Goal: Task Accomplishment & Management: Use online tool/utility

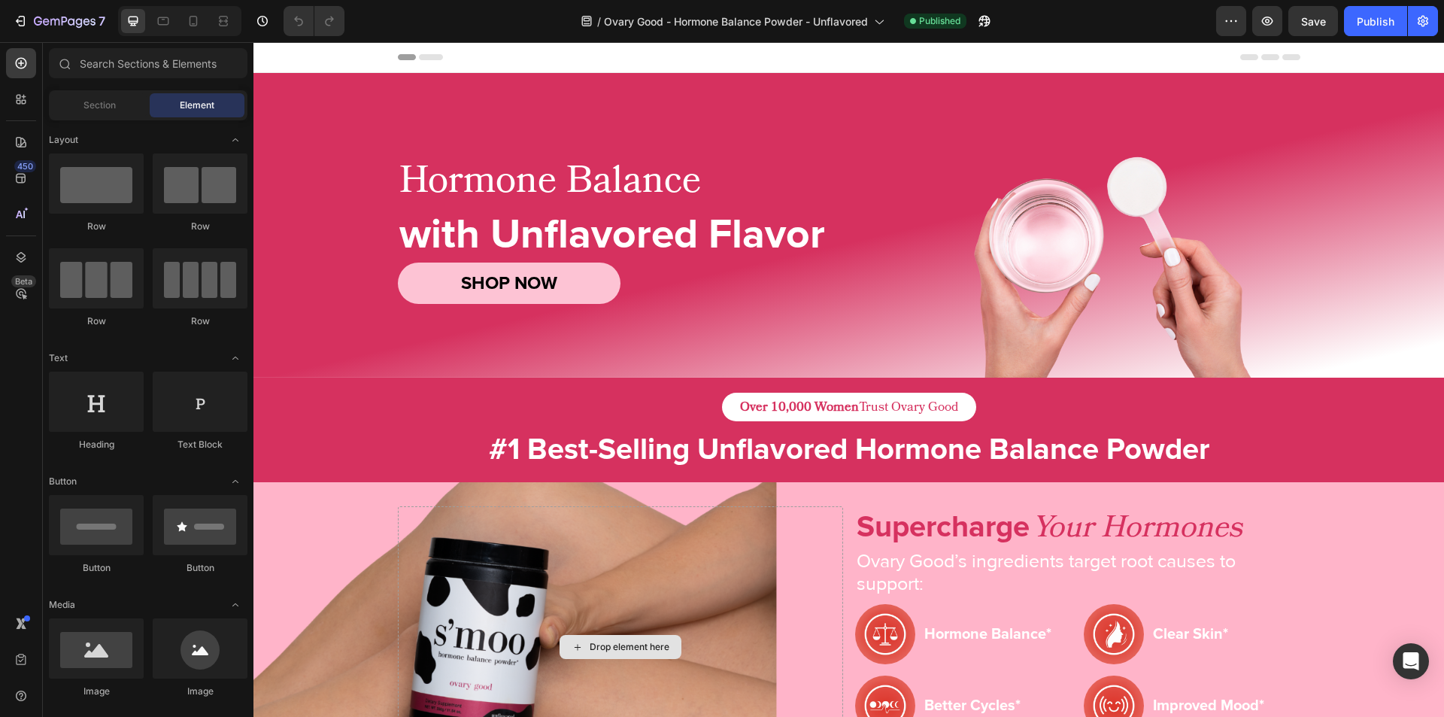
click at [521, 679] on div "Drop element here" at bounding box center [620, 647] width 445 height 282
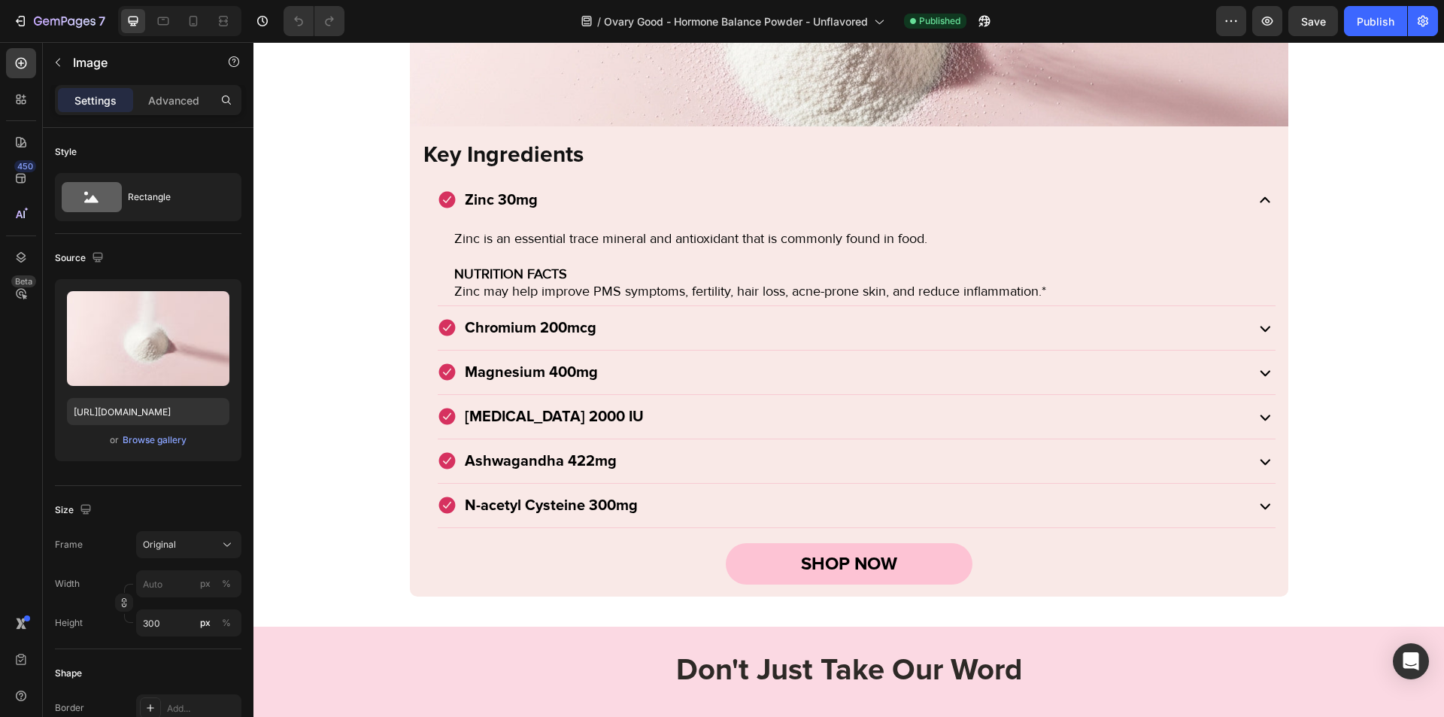
scroll to position [1910, 0]
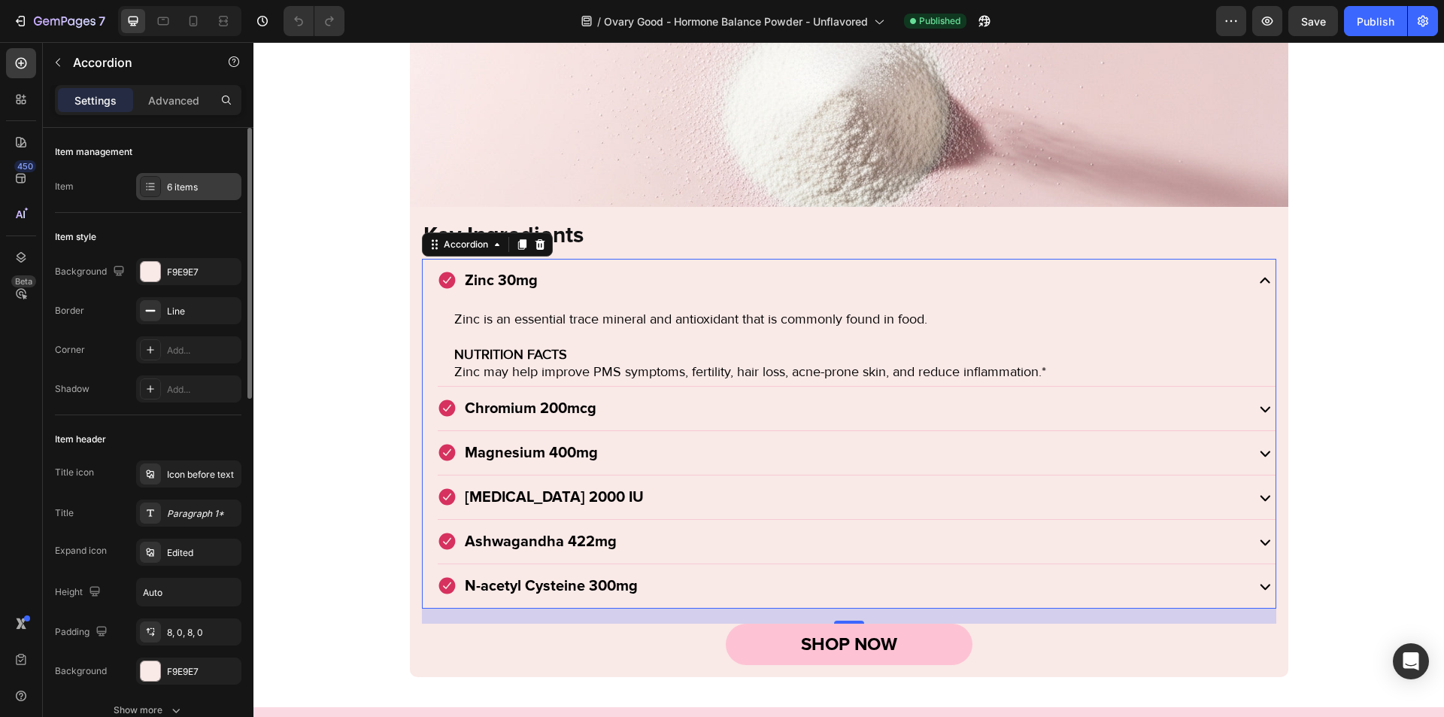
click at [178, 177] on div "6 items" at bounding box center [188, 186] width 105 height 27
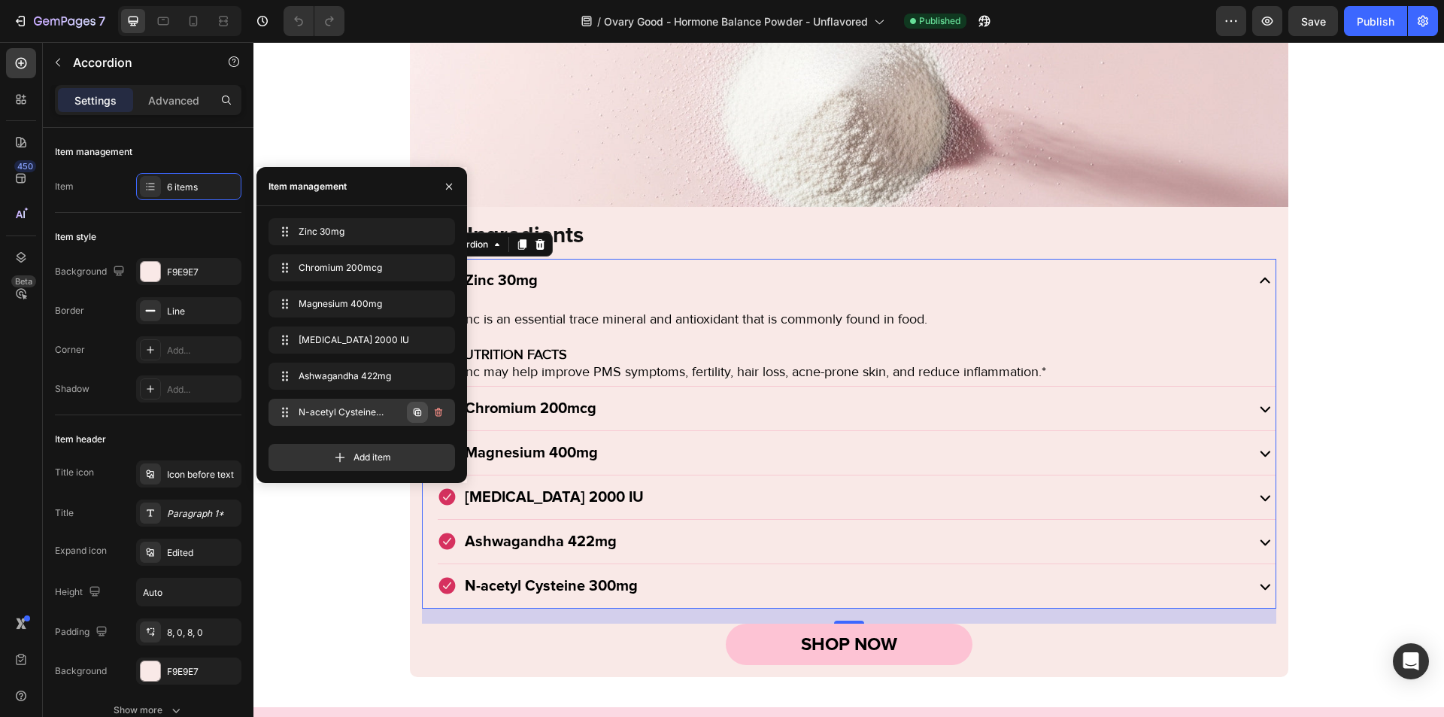
click at [412, 412] on icon "button" at bounding box center [418, 412] width 12 height 12
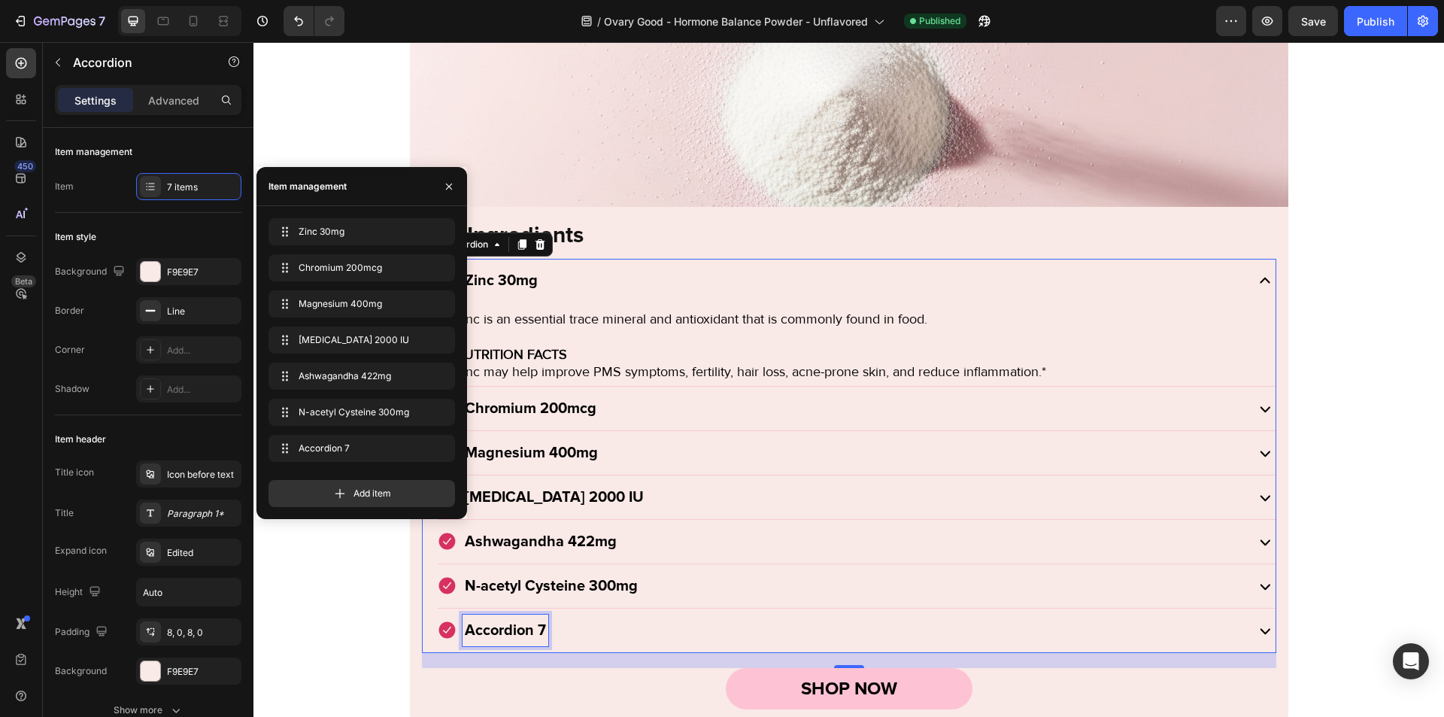
click at [493, 628] on div "Accordion 7" at bounding box center [506, 631] width 86 height 32
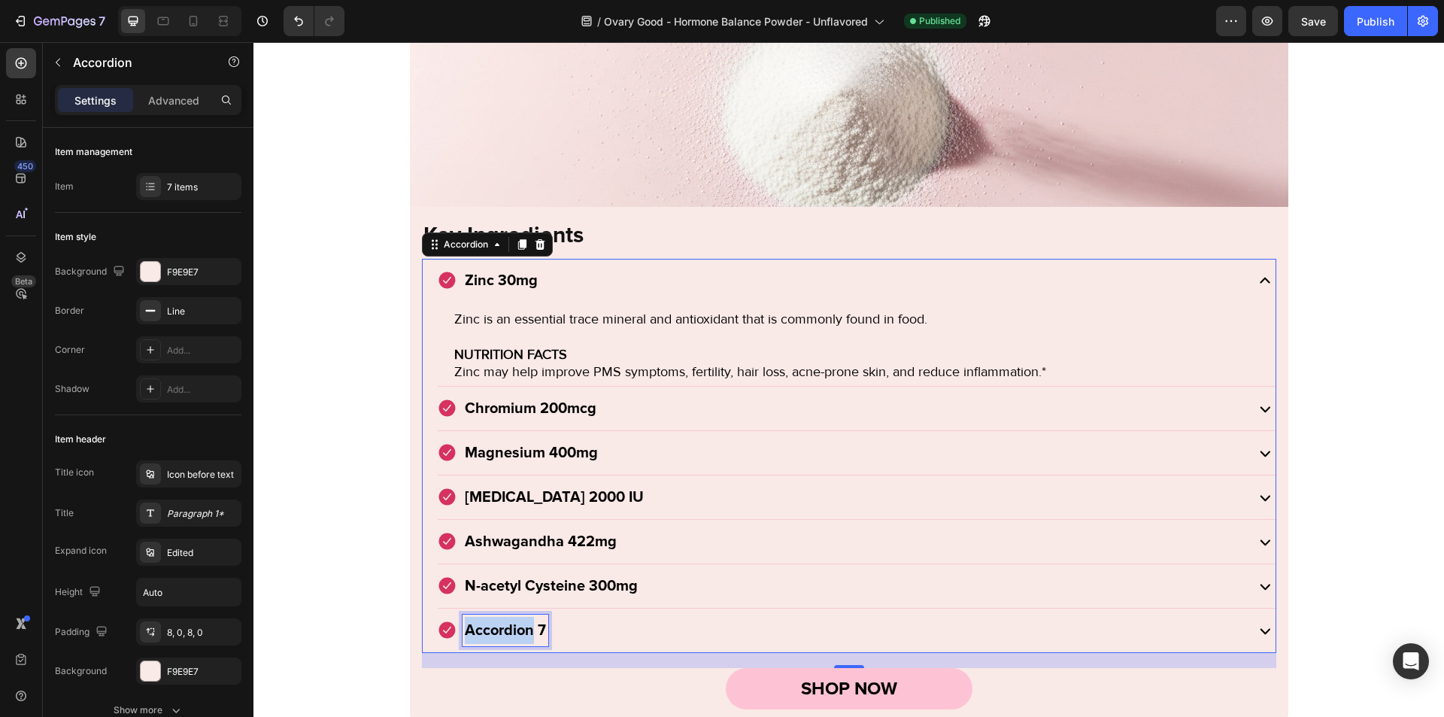
click at [493, 628] on p "Accordion 7" at bounding box center [505, 630] width 81 height 27
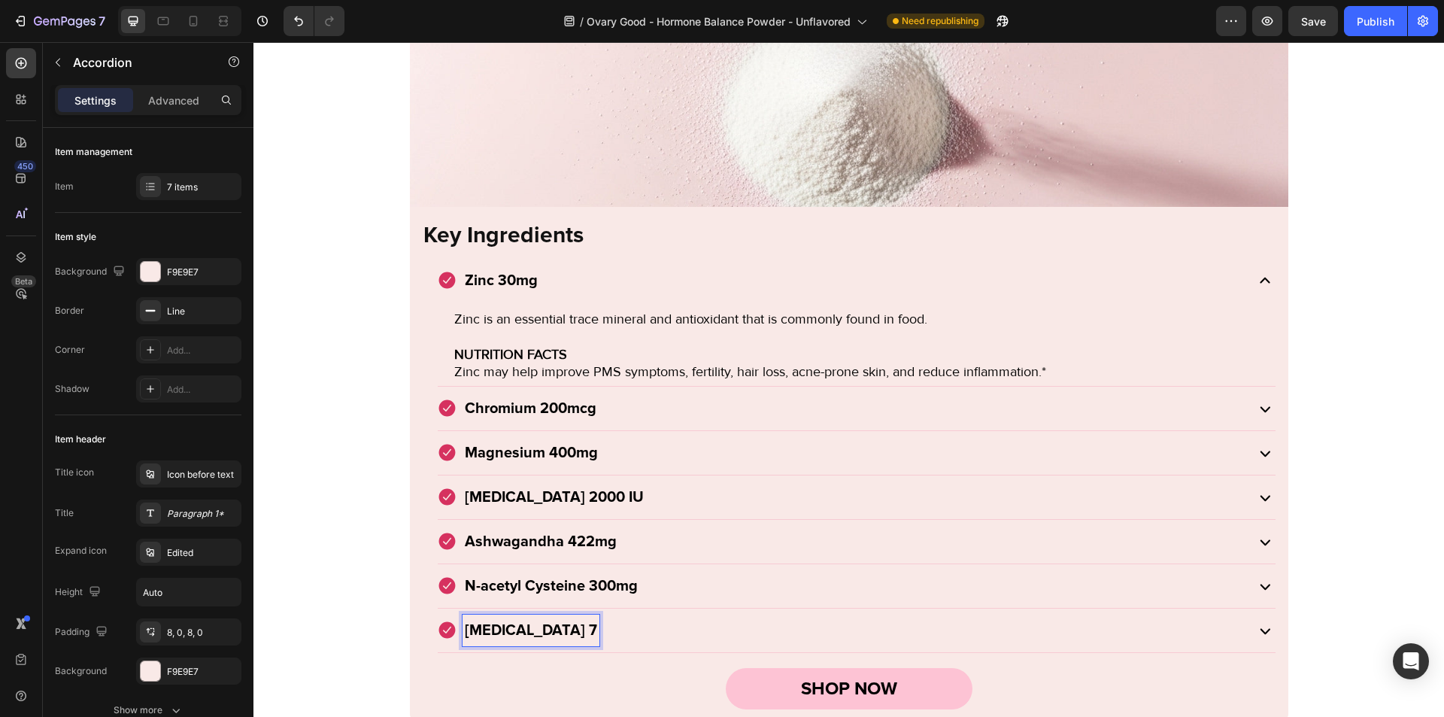
click at [515, 627] on p "[MEDICAL_DATA] 7" at bounding box center [531, 630] width 132 height 27
click at [644, 618] on div "[MEDICAL_DATA] 2000mg" at bounding box center [840, 631] width 805 height 32
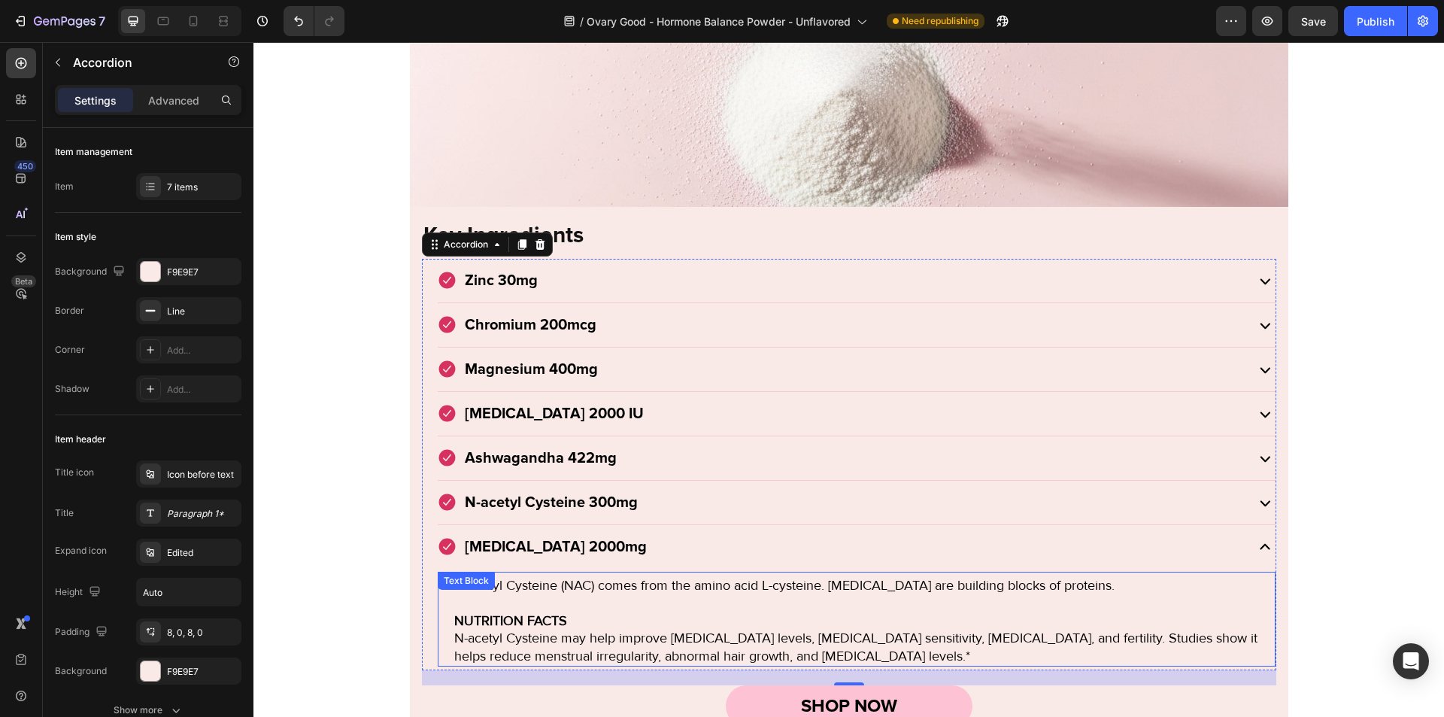
click at [542, 627] on strong "NUTRITION FACTS" at bounding box center [510, 620] width 113 height 17
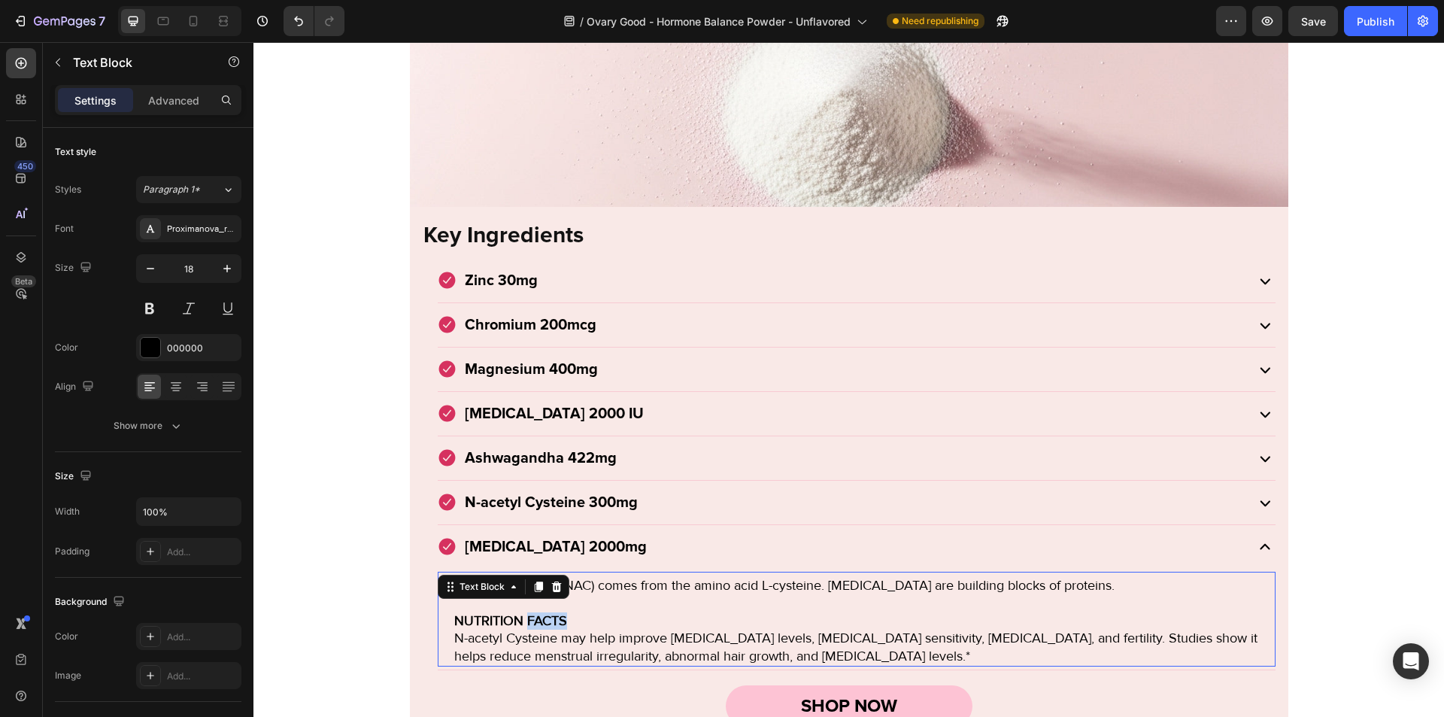
click at [542, 627] on strong "NUTRITION FACTS" at bounding box center [510, 620] width 113 height 17
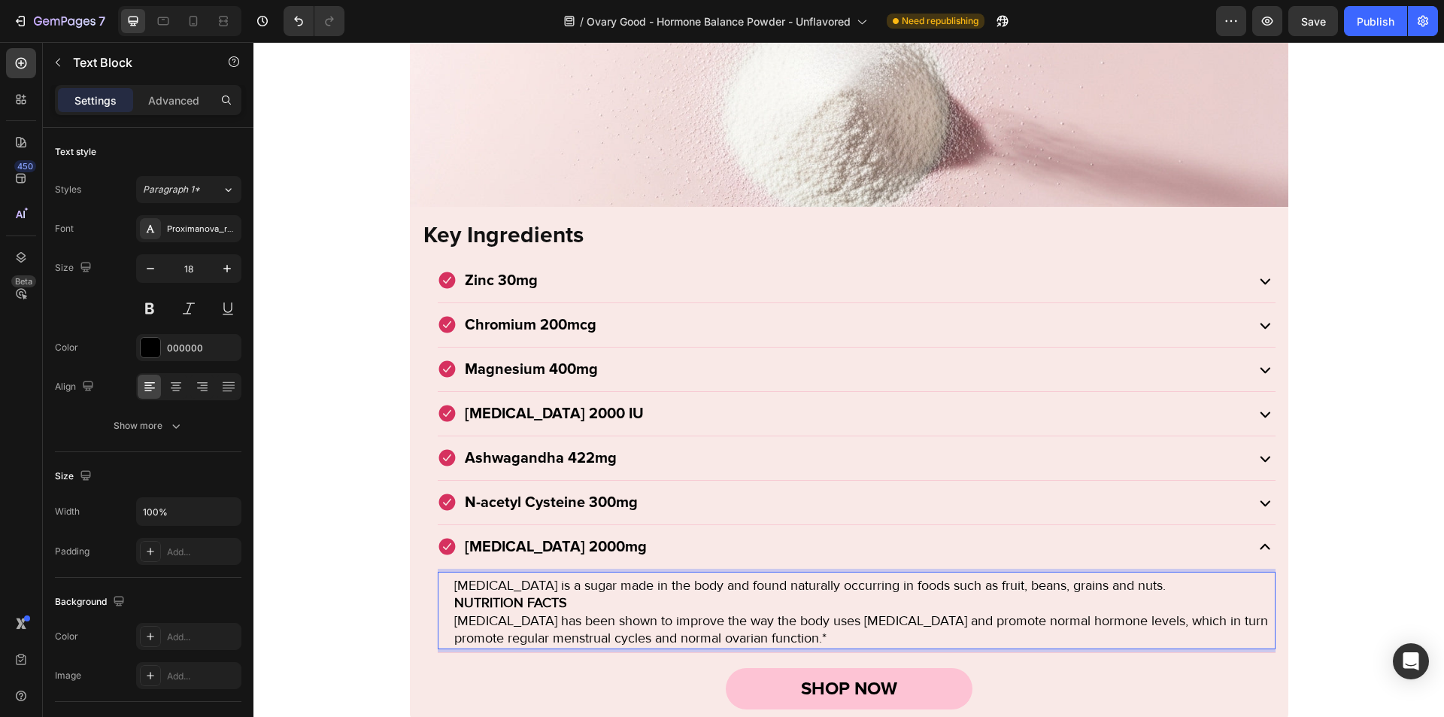
click at [1138, 588] on p "[MEDICAL_DATA] is a sugar made in the body and found naturally occurring in foo…" at bounding box center [864, 585] width 820 height 17
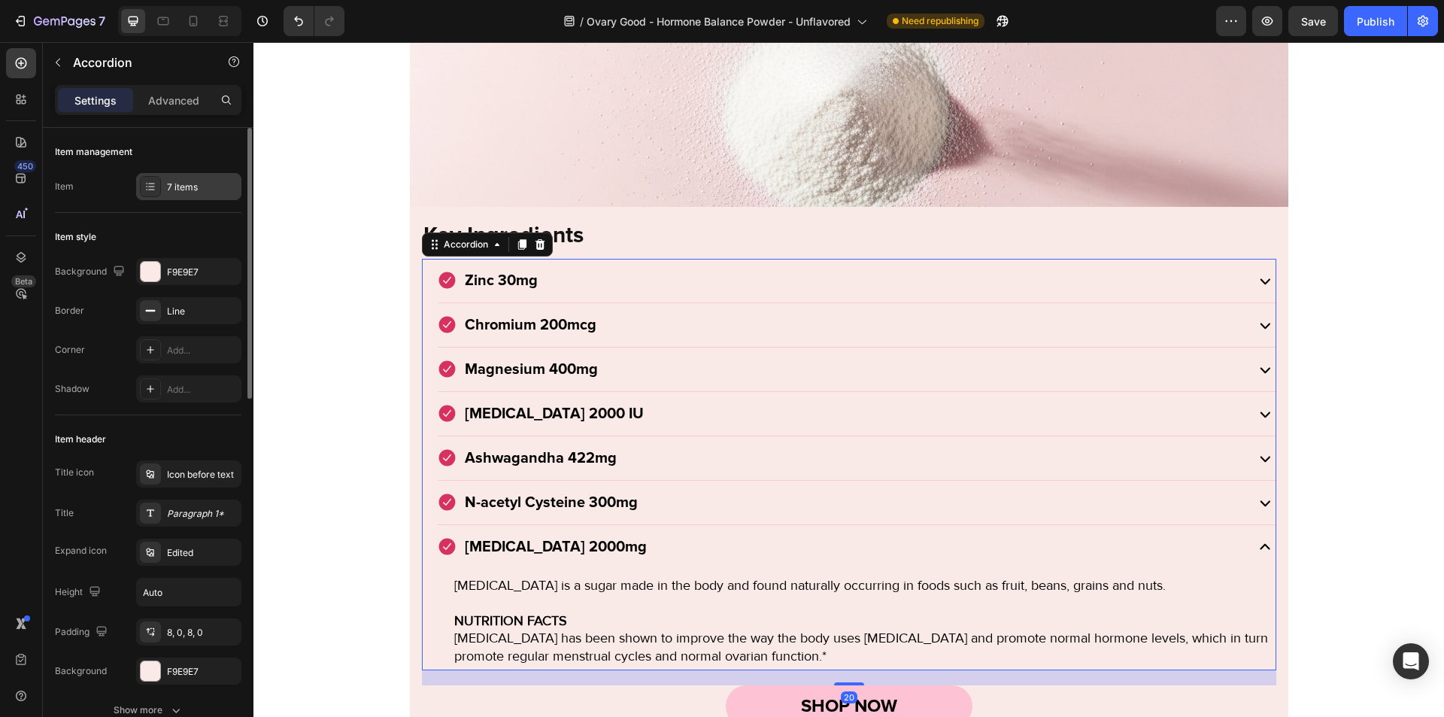
click at [159, 191] on div at bounding box center [150, 186] width 21 height 21
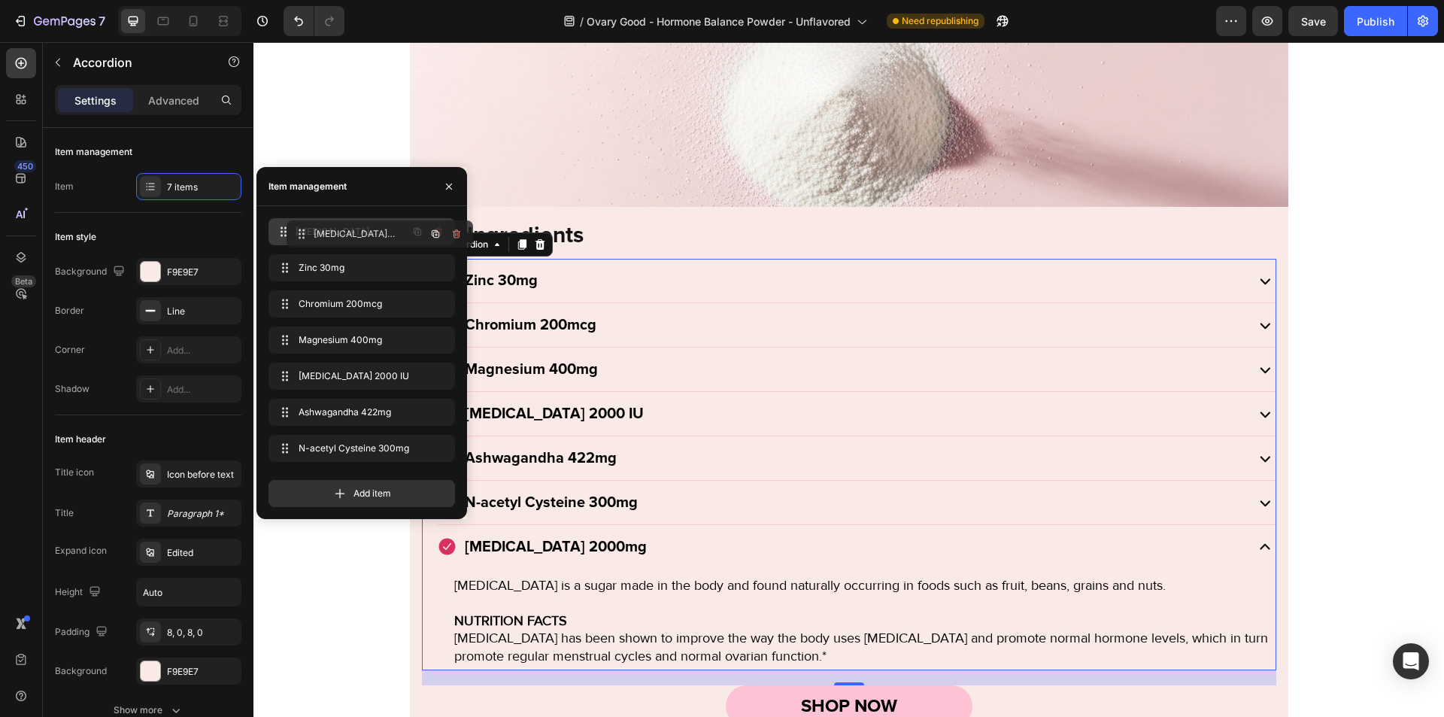
drag, startPoint x: 307, startPoint y: 442, endPoint x: 326, endPoint y: 228, distance: 215.2
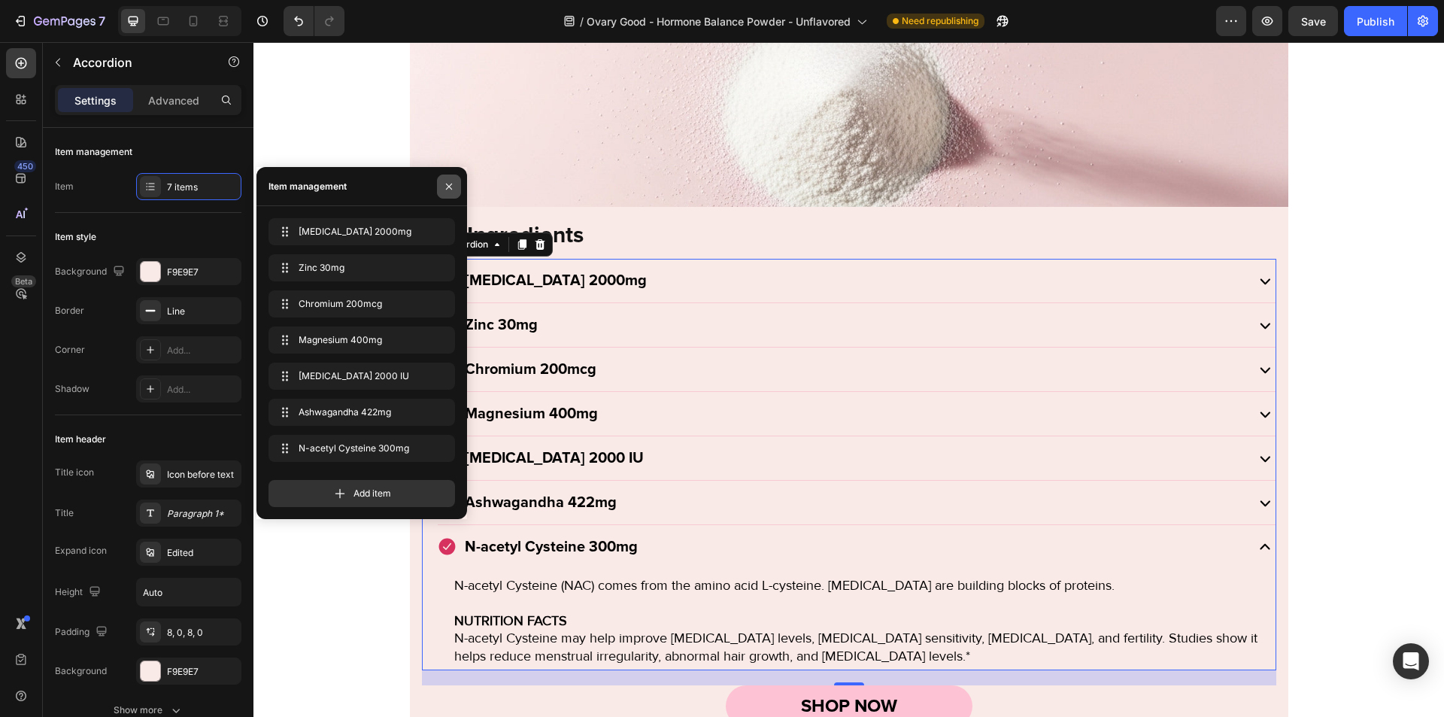
scroll to position [1967, 0]
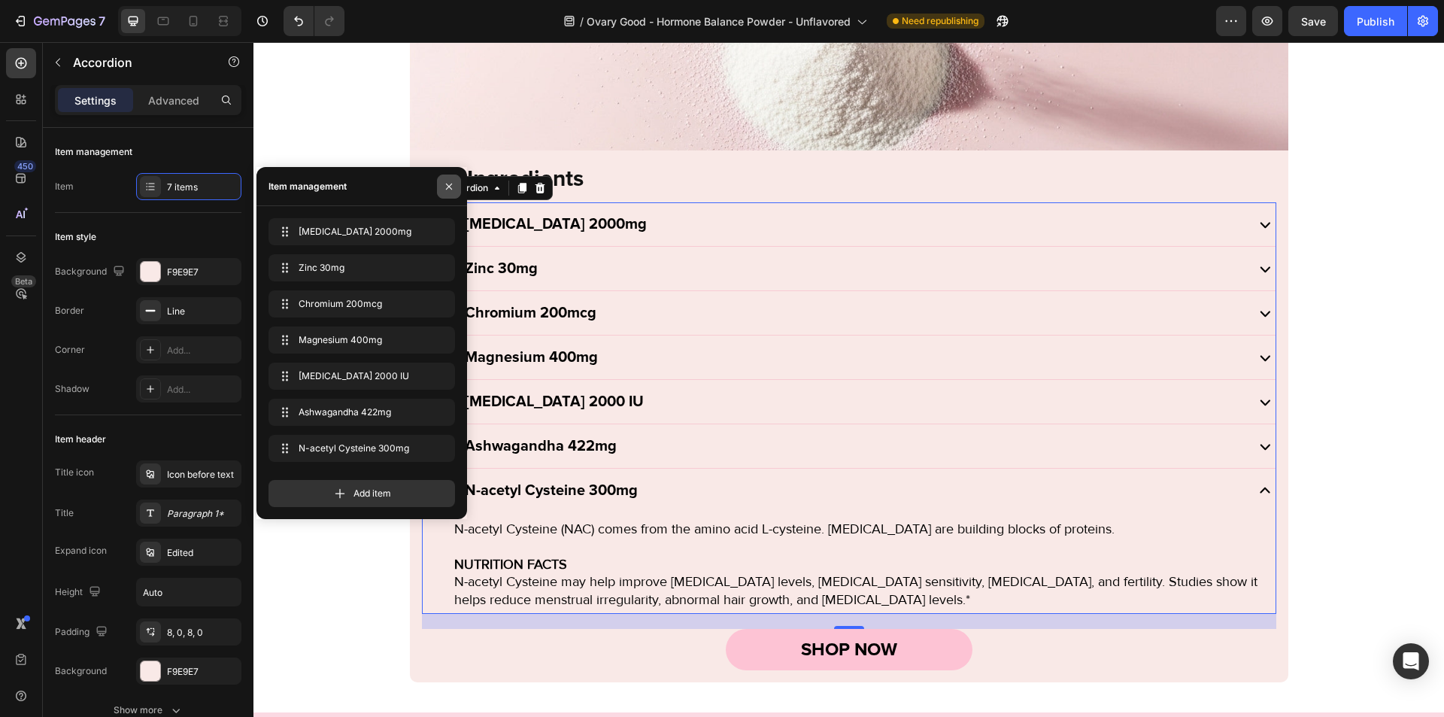
click at [446, 186] on icon "button" at bounding box center [449, 187] width 12 height 12
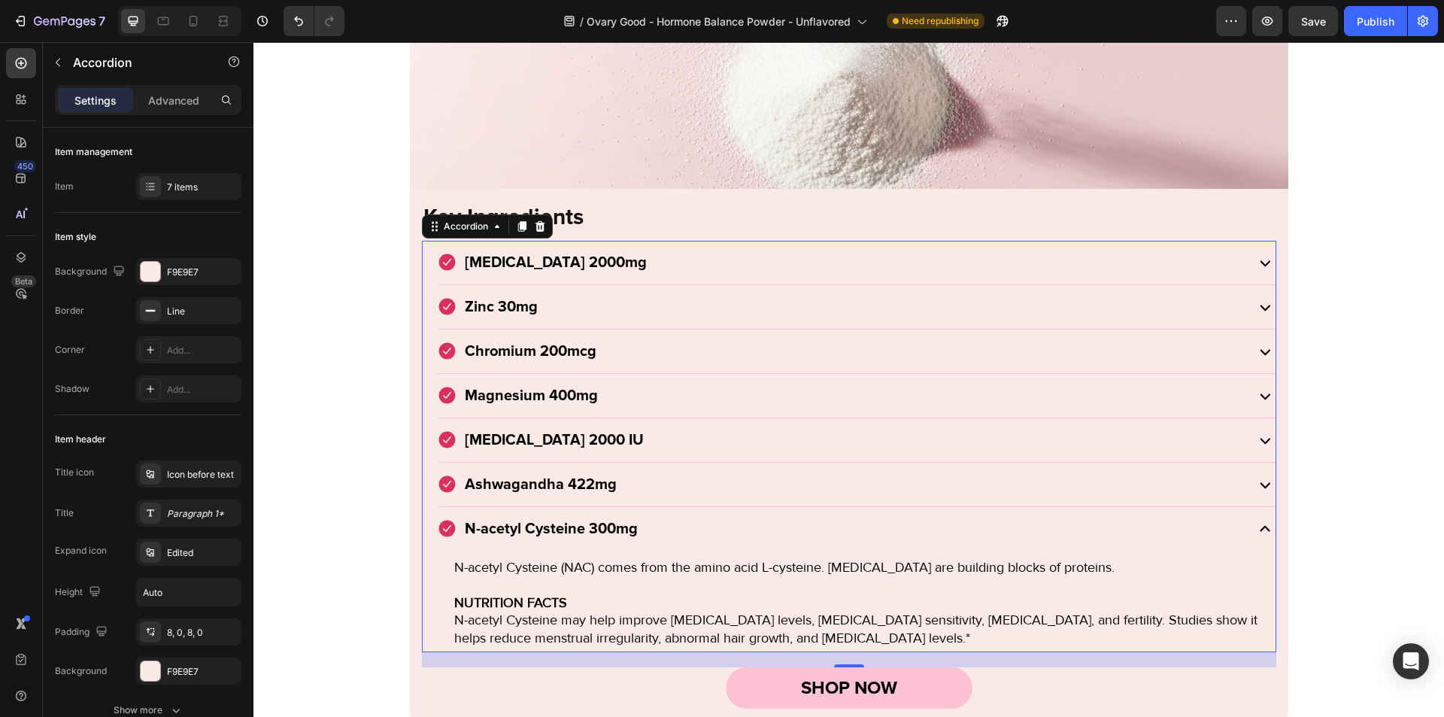
scroll to position [1926, 0]
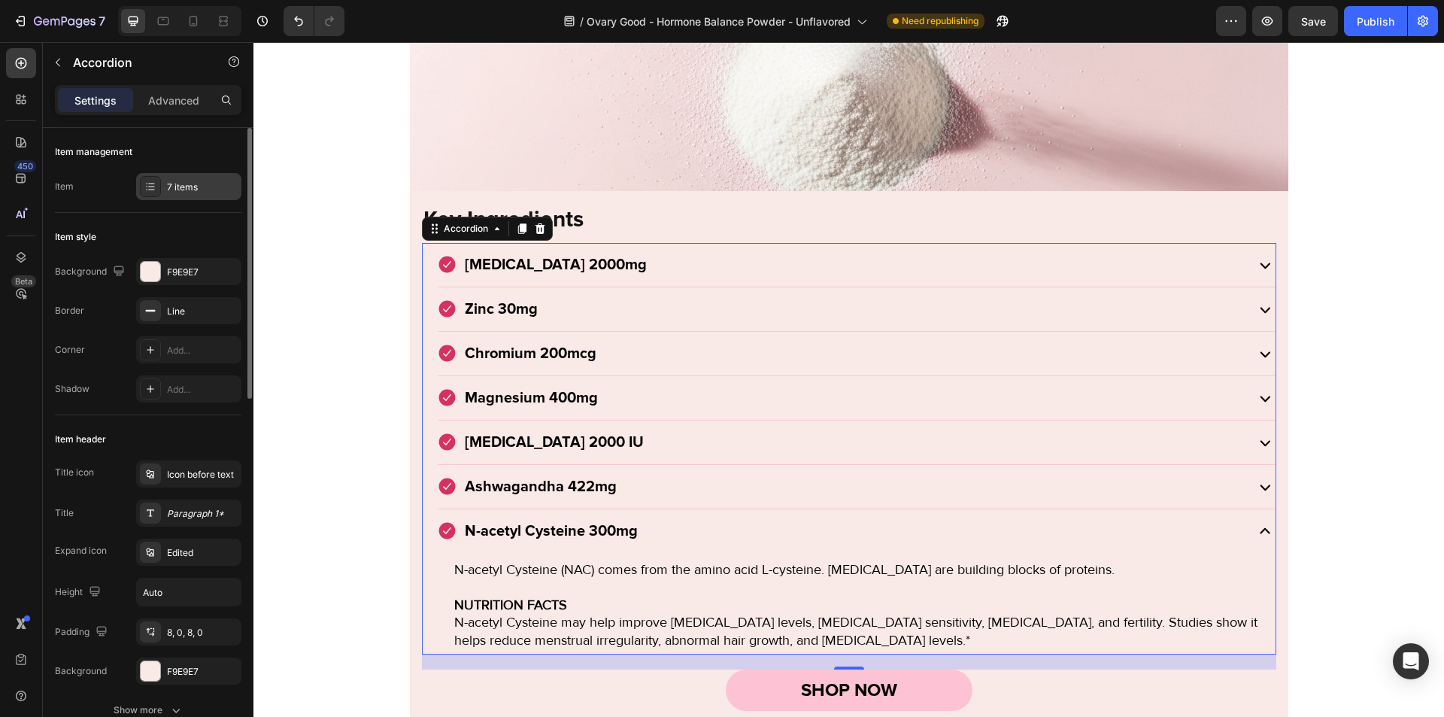
click at [144, 192] on div at bounding box center [150, 186] width 21 height 21
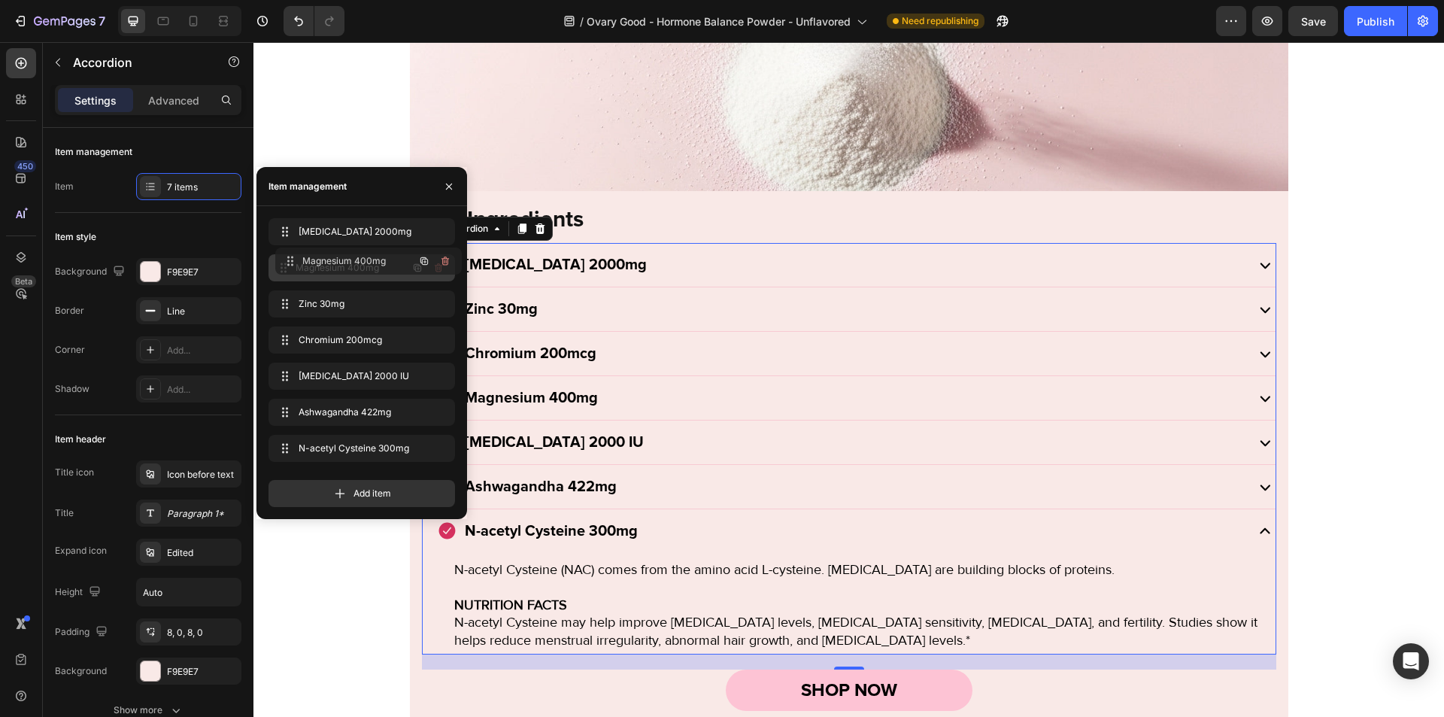
drag, startPoint x: 286, startPoint y: 346, endPoint x: 293, endPoint y: 266, distance: 80.8
drag, startPoint x: 330, startPoint y: 378, endPoint x: 349, endPoint y: 293, distance: 87.8
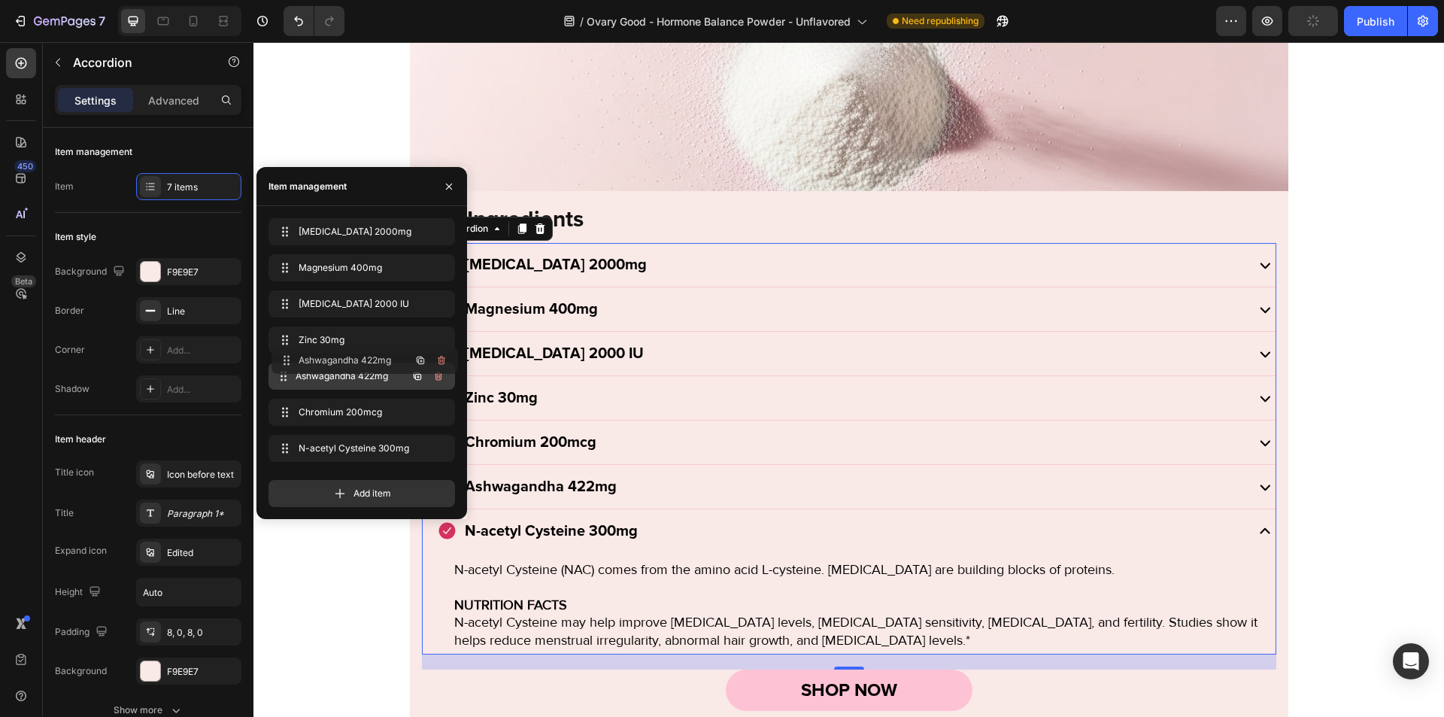
drag, startPoint x: 333, startPoint y: 420, endPoint x: 336, endPoint y: 368, distance: 52.0
drag, startPoint x: 336, startPoint y: 368, endPoint x: 138, endPoint y: 16, distance: 403.5
drag, startPoint x: 329, startPoint y: 451, endPoint x: 324, endPoint y: 372, distance: 79.9
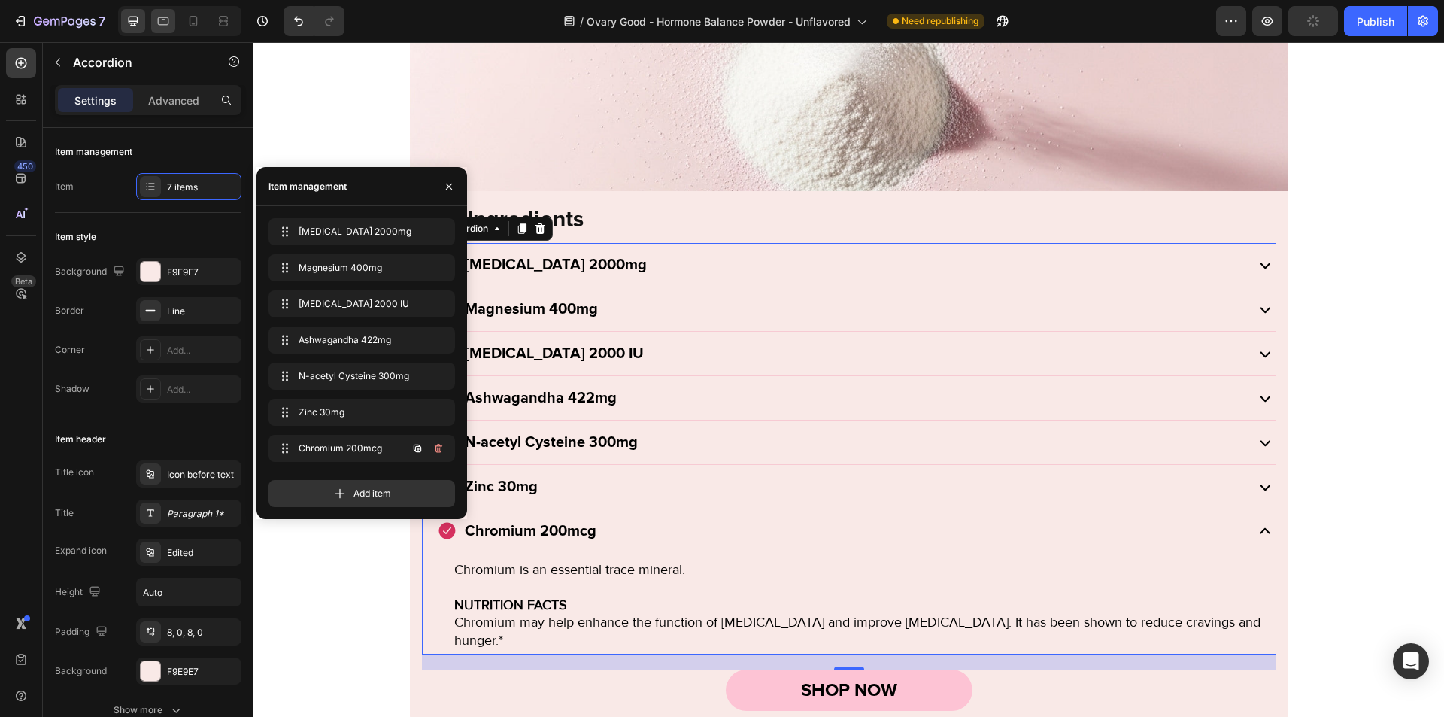
scroll to position [1979, 0]
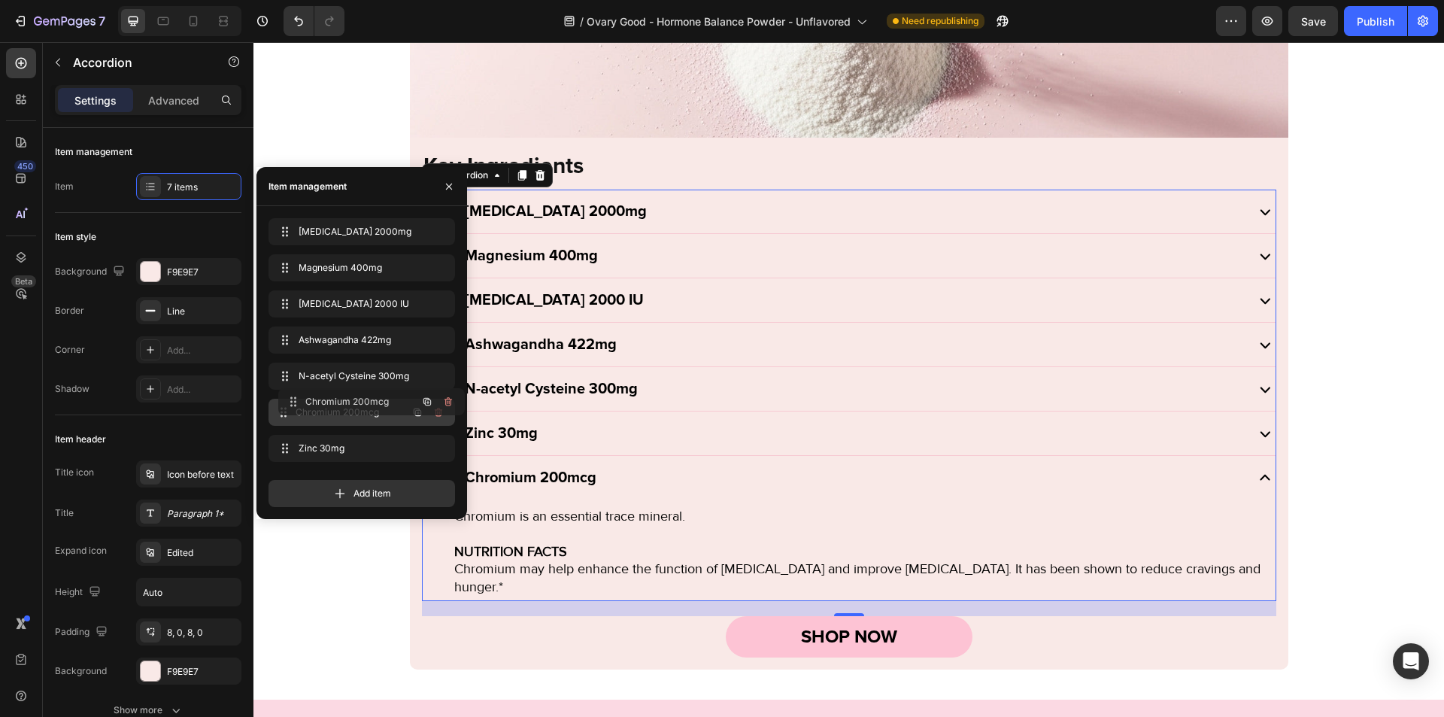
drag, startPoint x: 332, startPoint y: 452, endPoint x: 342, endPoint y: 402, distance: 50.6
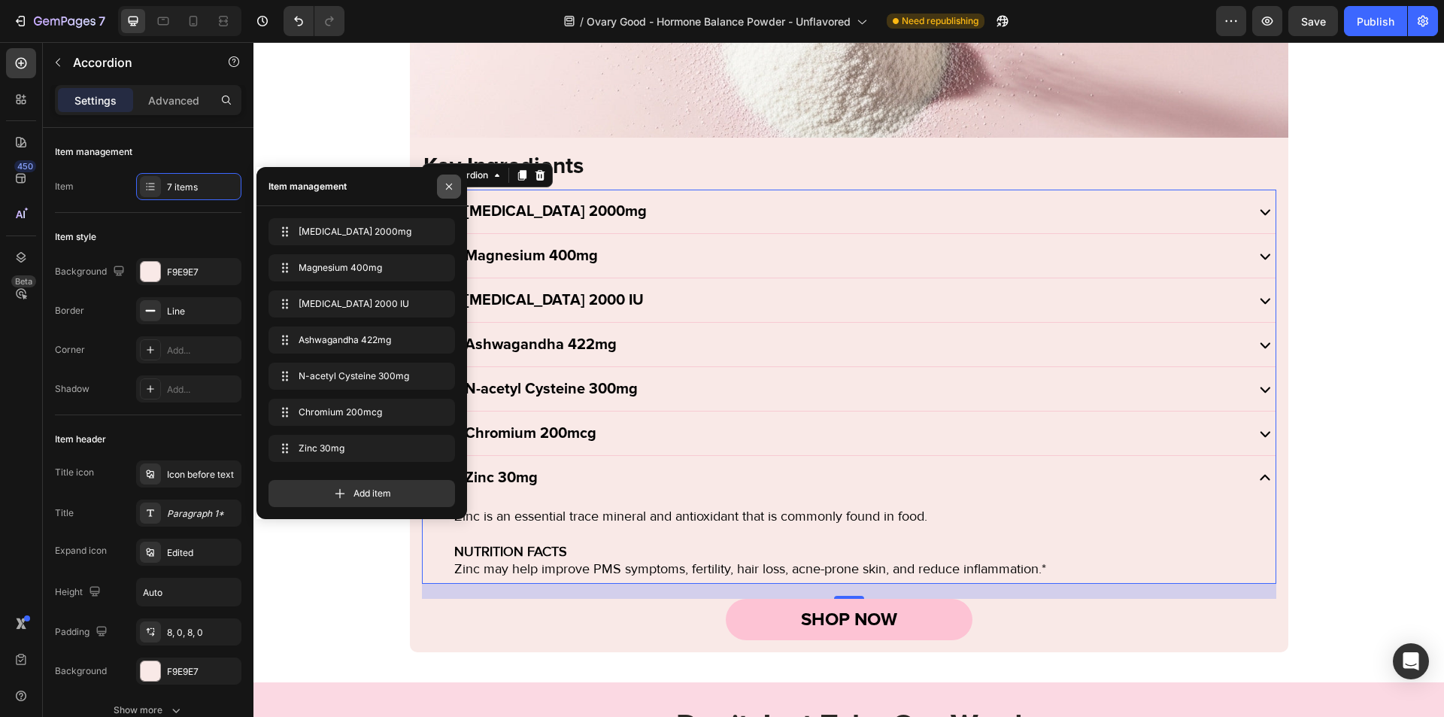
click at [448, 194] on button "button" at bounding box center [449, 187] width 24 height 24
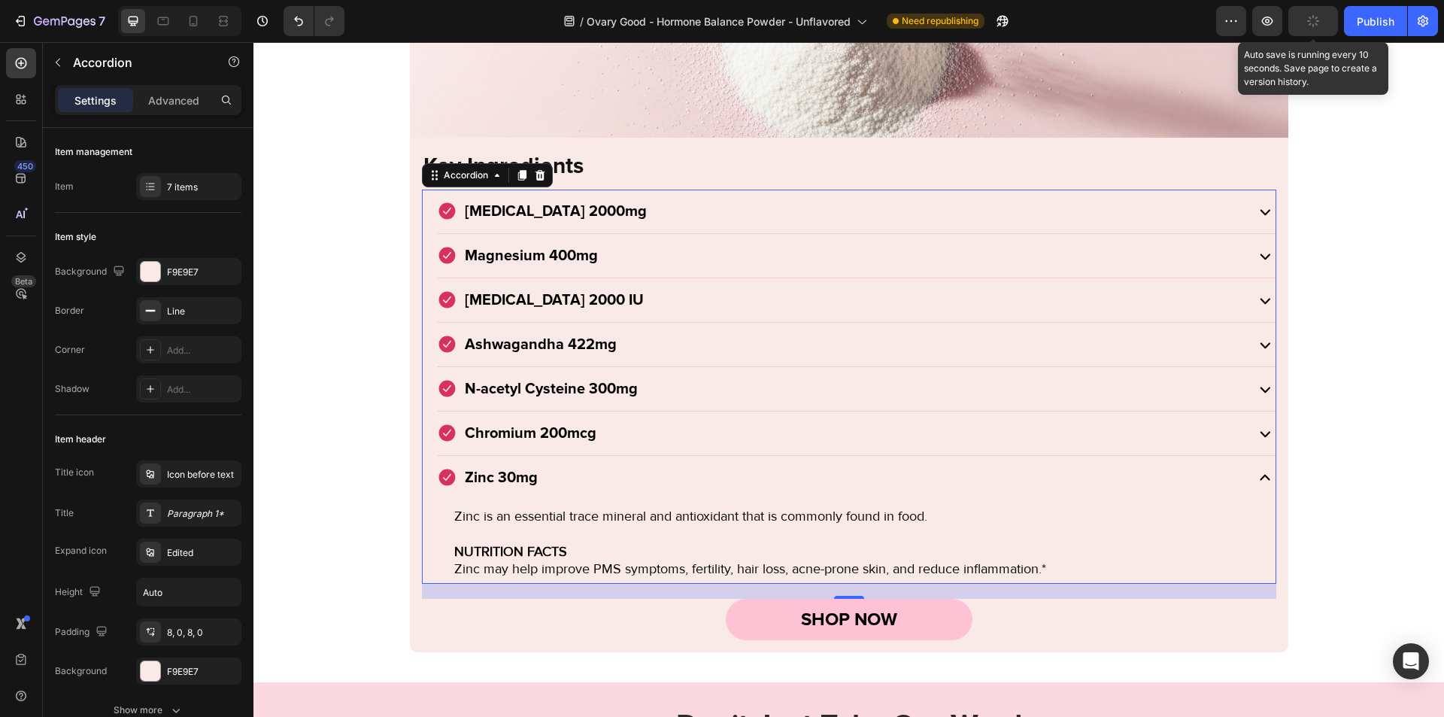
click at [1314, 17] on icon "button" at bounding box center [1314, 21] width 12 height 12
click at [1354, 20] on button "Publish" at bounding box center [1375, 21] width 63 height 30
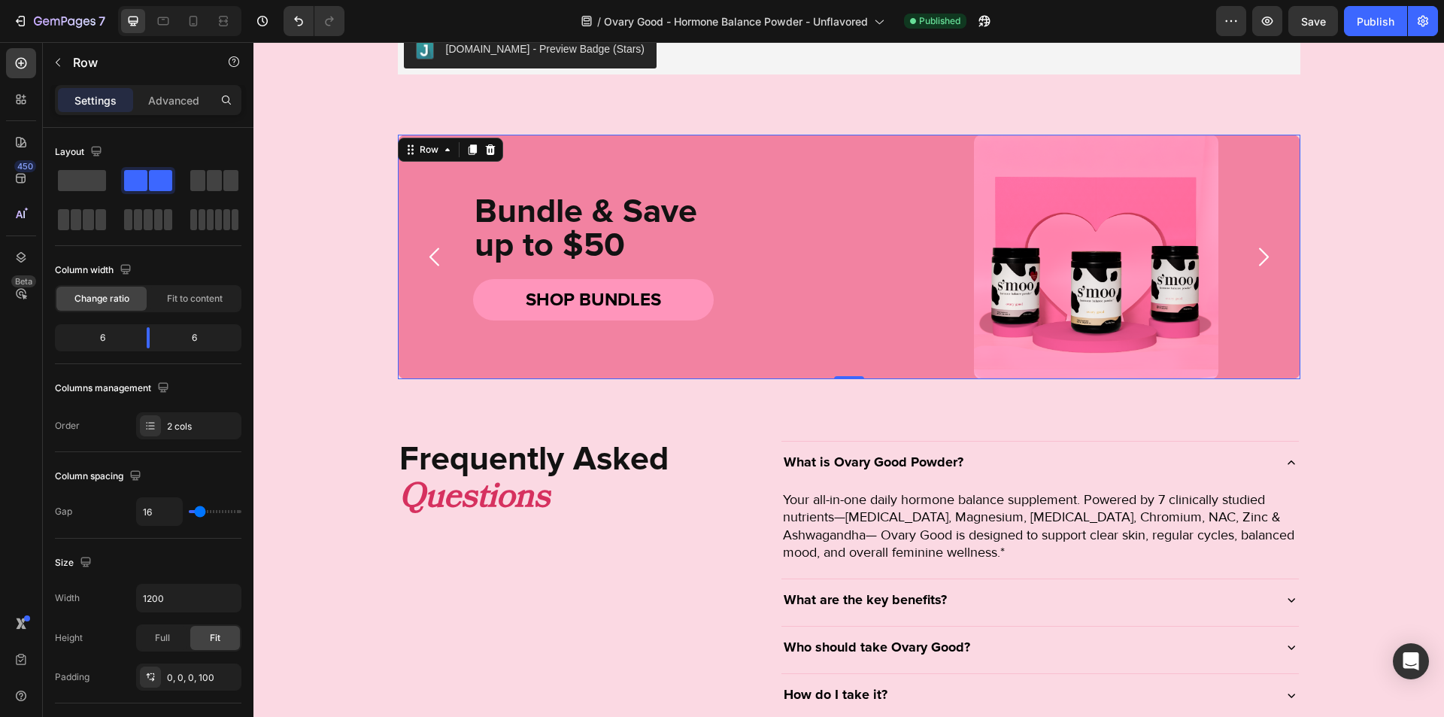
scroll to position [3214, 0]
